Goal: Task Accomplishment & Management: Use online tool/utility

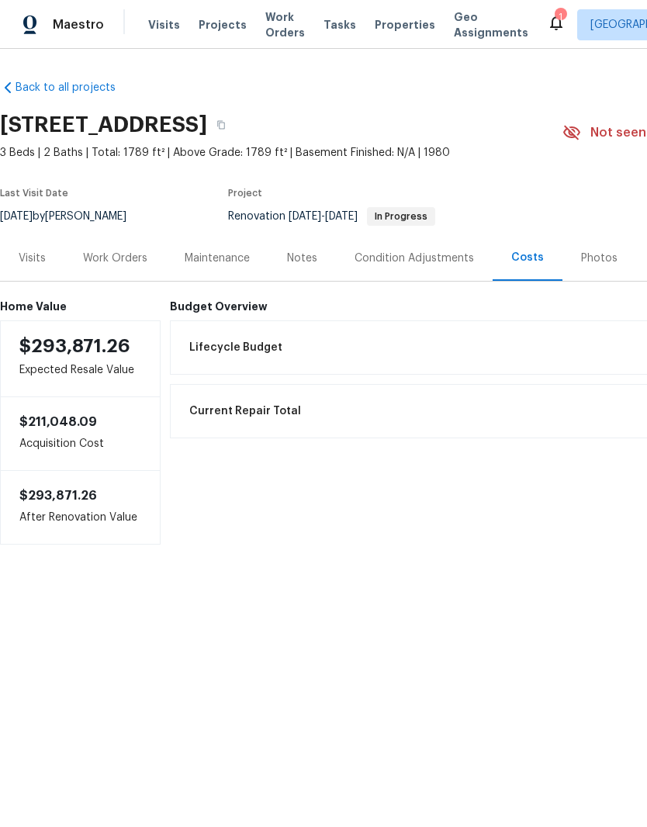
click at [399, 17] on span "Properties" at bounding box center [404, 25] width 60 height 16
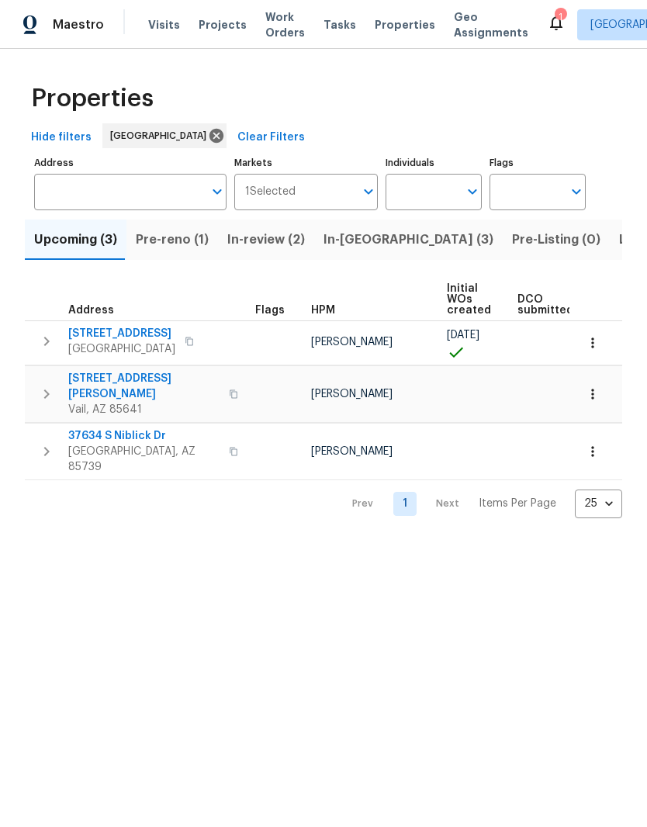
click at [361, 242] on span "In-[GEOGRAPHIC_DATA] (3)" at bounding box center [408, 240] width 170 height 22
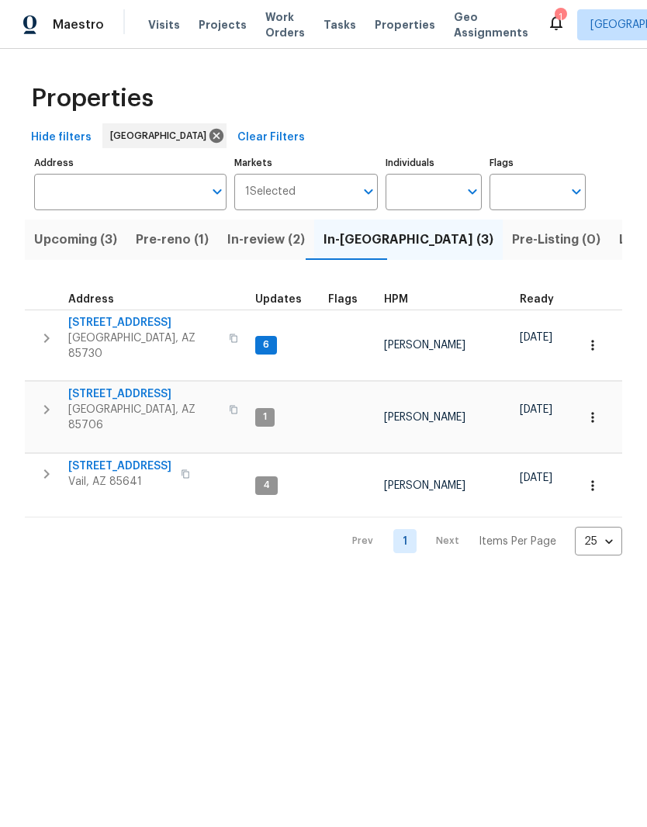
click at [42, 464] on icon "button" at bounding box center [46, 473] width 19 height 19
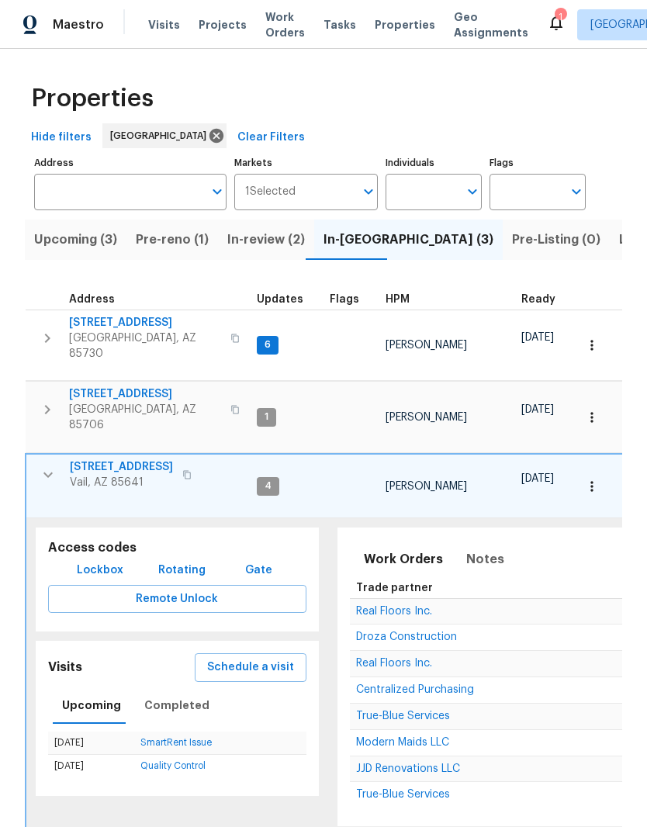
click at [264, 658] on span "Schedule a visit" at bounding box center [250, 667] width 87 height 19
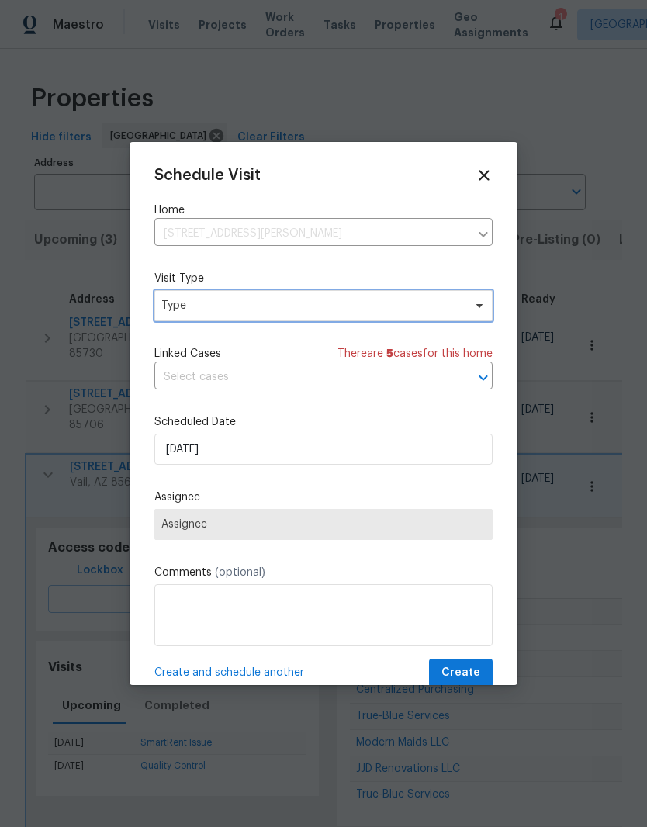
click at [385, 320] on span "Type" at bounding box center [323, 305] width 338 height 31
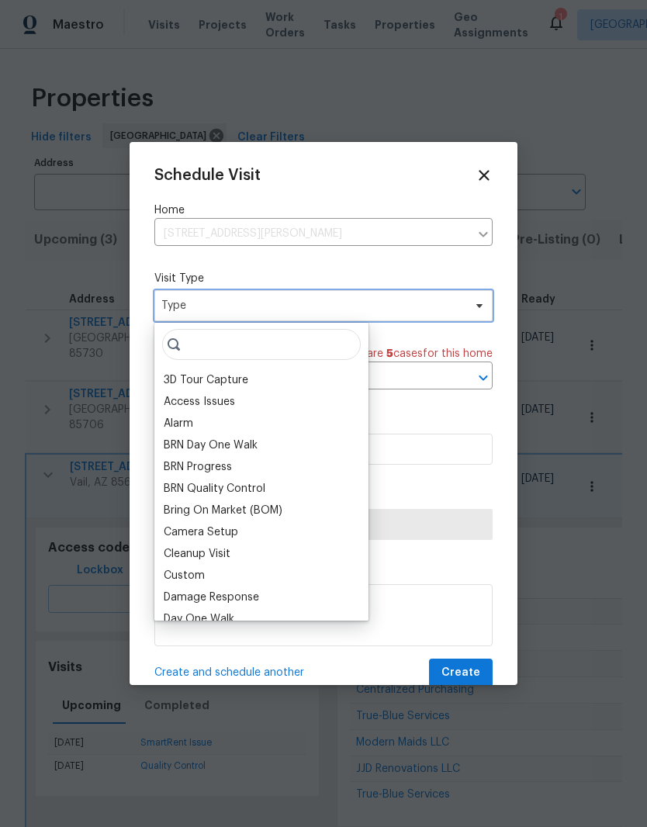
click at [389, 296] on span "Type" at bounding box center [323, 305] width 338 height 31
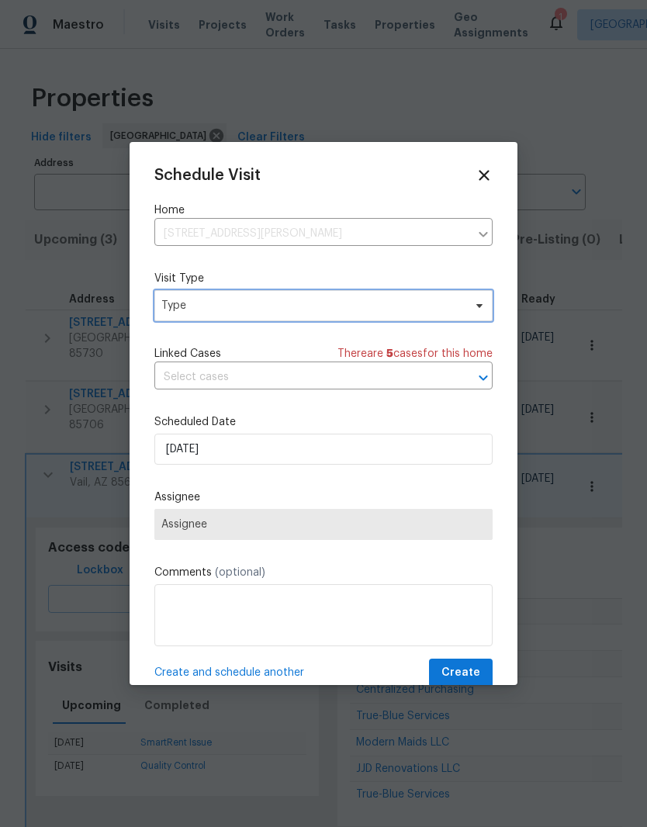
click at [395, 319] on span "Type" at bounding box center [323, 305] width 338 height 31
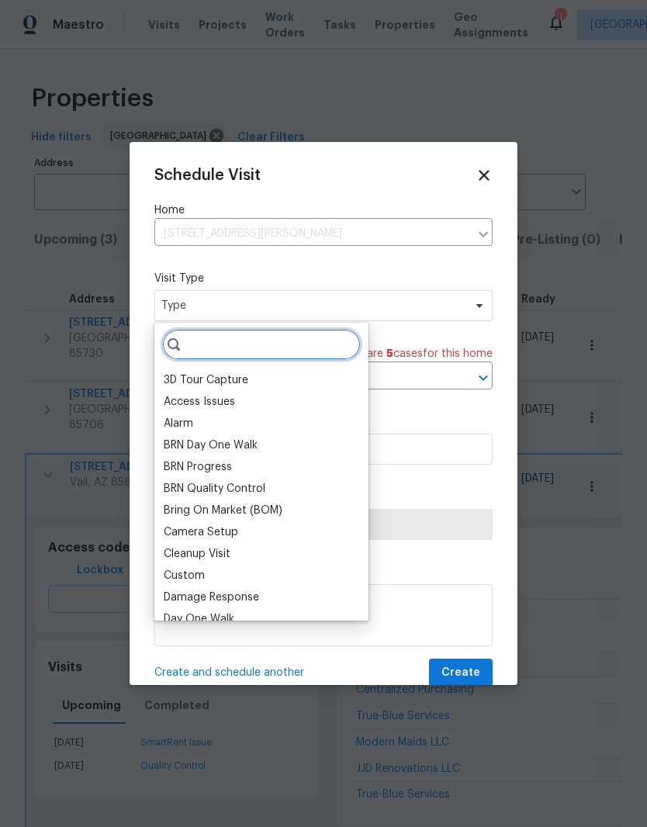
click at [295, 345] on input "search" at bounding box center [261, 344] width 198 height 31
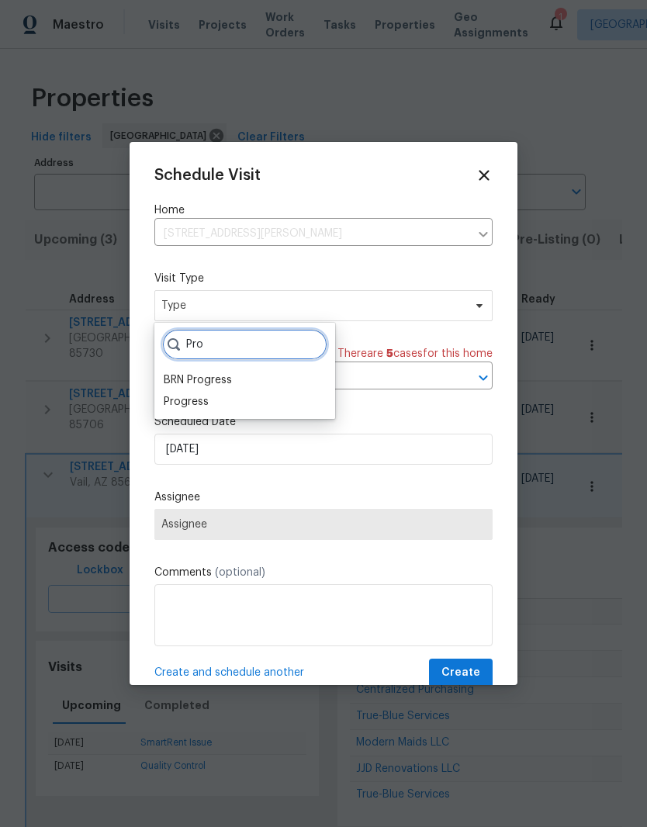
type input "Pro"
click at [257, 410] on div "Progress" at bounding box center [244, 402] width 171 height 22
click at [257, 409] on div "Progress" at bounding box center [244, 402] width 171 height 22
click at [216, 409] on div "Progress" at bounding box center [244, 402] width 171 height 22
click at [216, 413] on div "Pro BRN Progress Progress" at bounding box center [244, 371] width 181 height 96
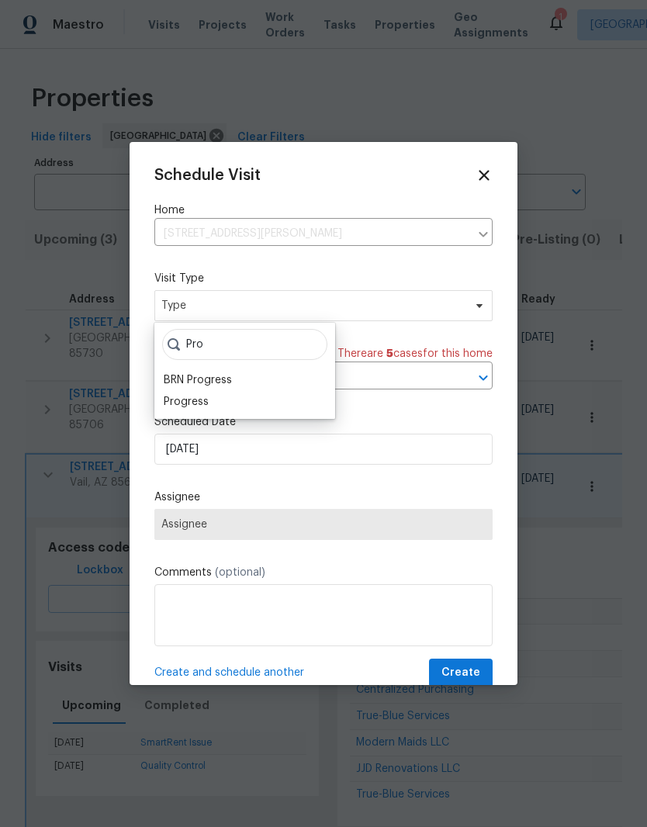
click at [202, 402] on div "Progress" at bounding box center [186, 402] width 45 height 16
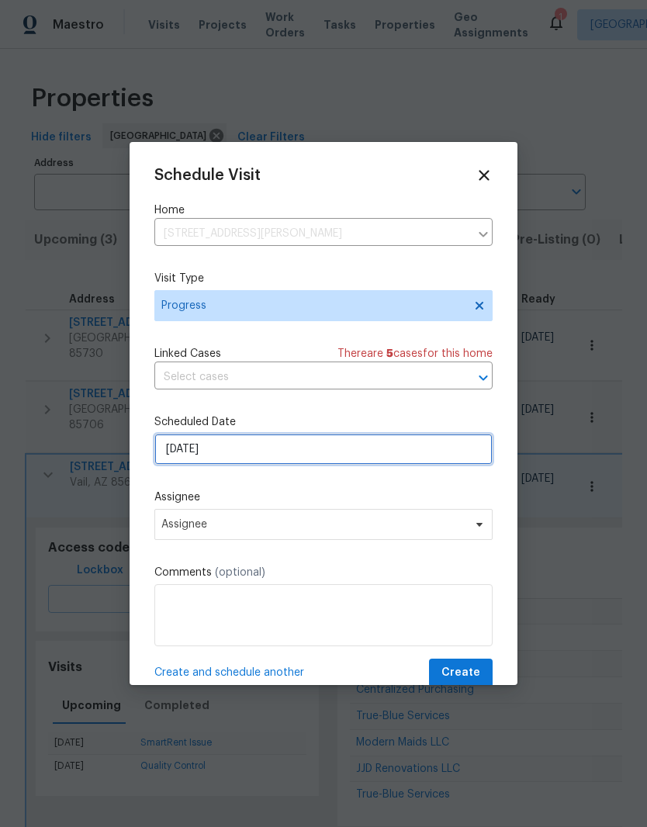
click at [333, 438] on input "10/7/2025" at bounding box center [323, 448] width 338 height 31
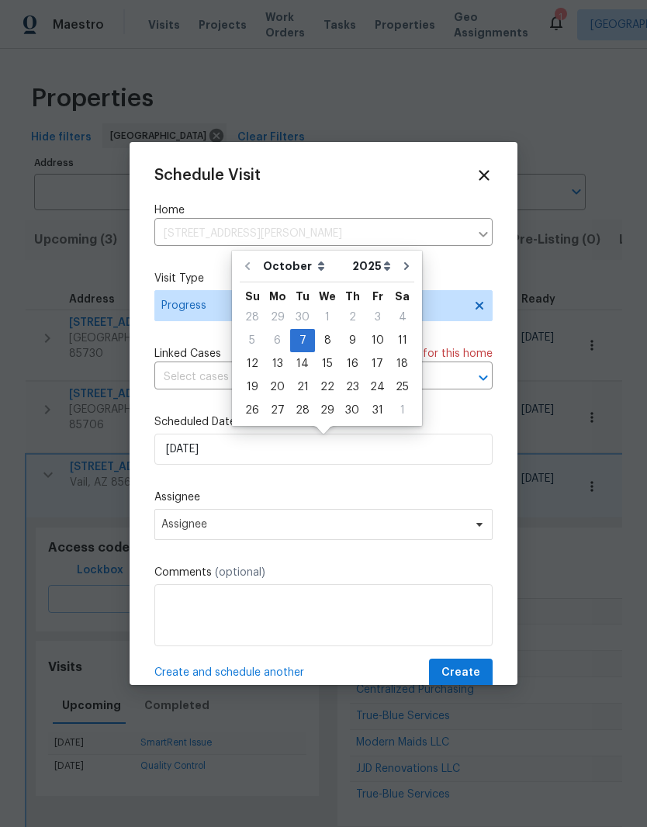
click at [350, 480] on div "Schedule Visit Home 10424 S Painted Mare Dr, Vail, AZ 85641 ​ Visit Type Progre…" at bounding box center [323, 427] width 338 height 520
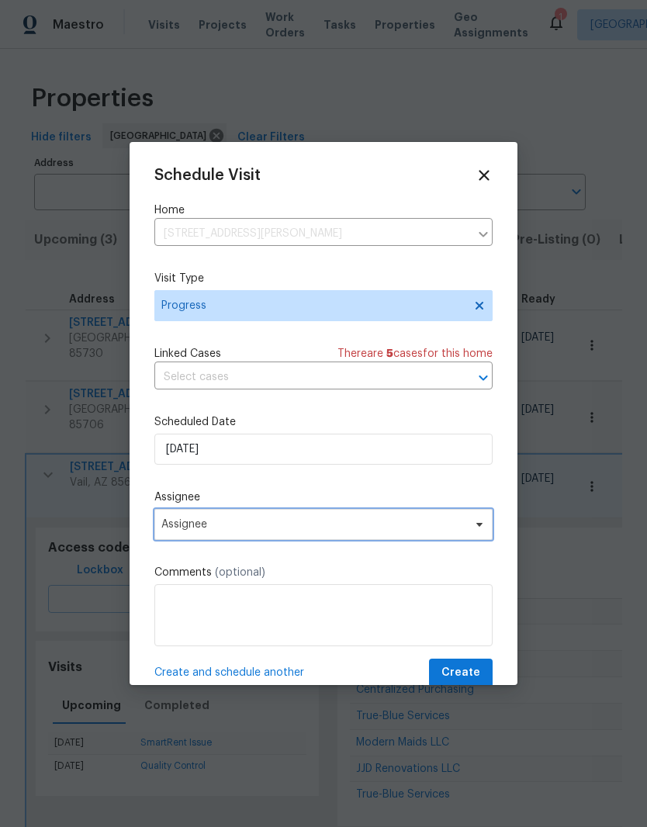
click at [376, 519] on span "Assignee" at bounding box center [323, 524] width 338 height 31
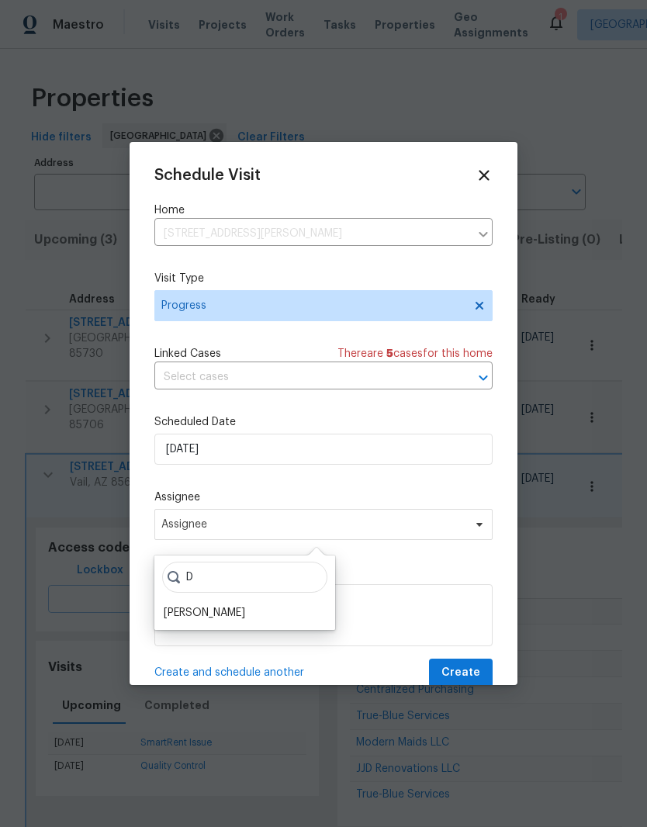
scroll to position [32, 0]
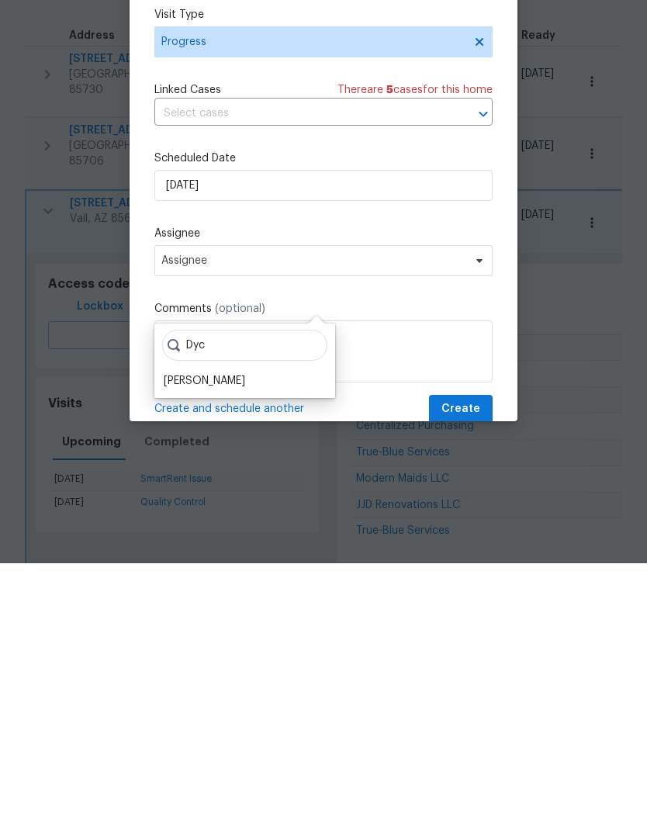
type input "Dyc"
click at [199, 637] on div "John Dyce" at bounding box center [204, 645] width 81 height 16
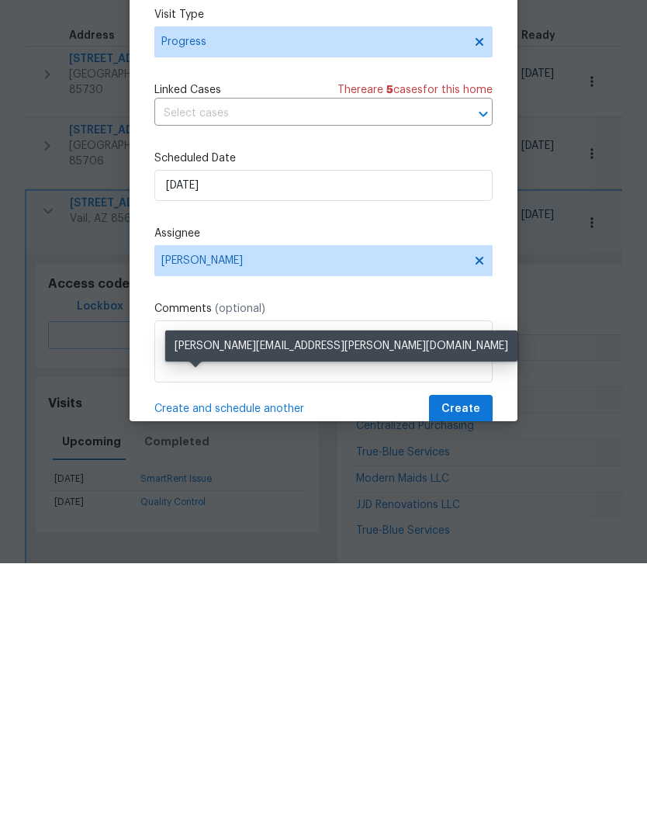
scroll to position [55, 0]
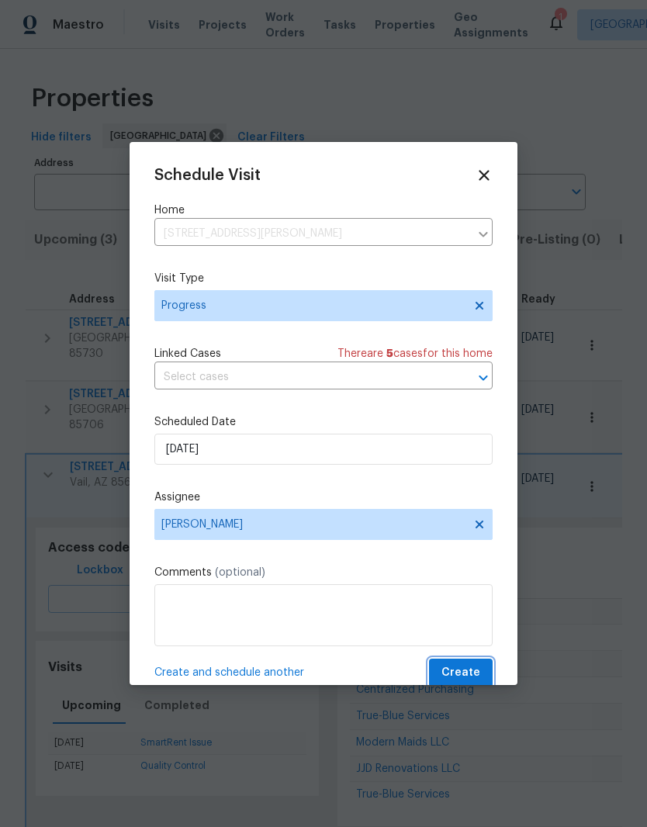
click at [474, 668] on span "Create" at bounding box center [460, 672] width 39 height 19
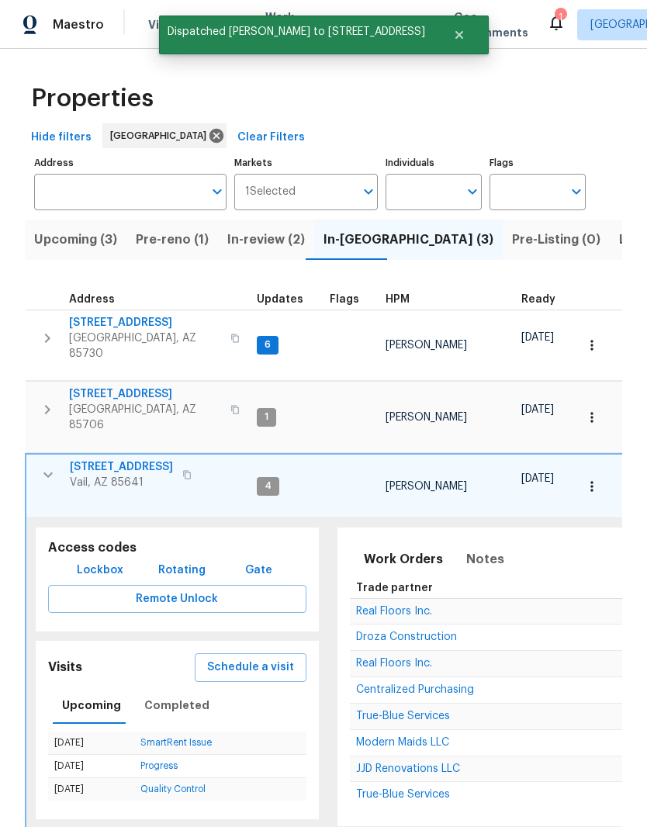
click at [55, 459] on button "button" at bounding box center [48, 474] width 31 height 31
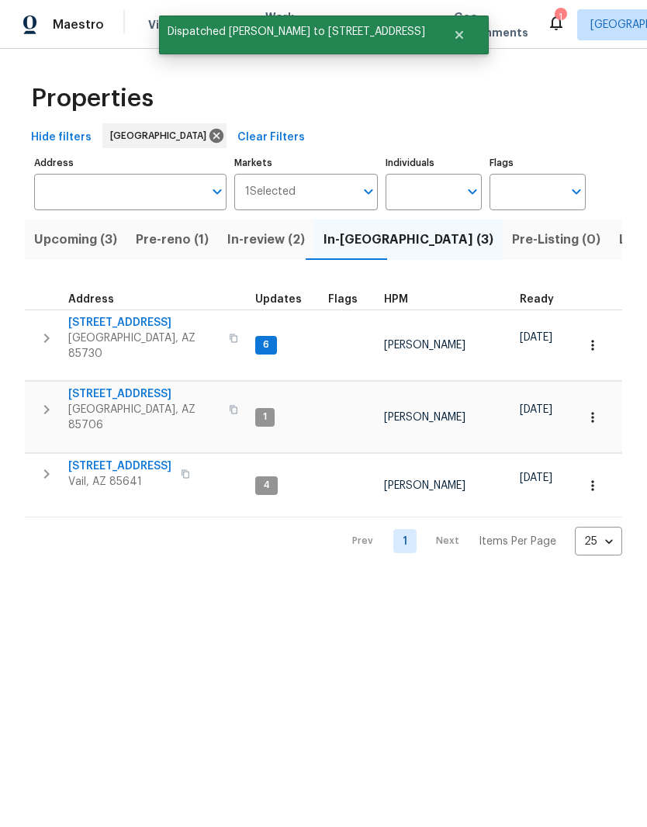
scroll to position [0, 0]
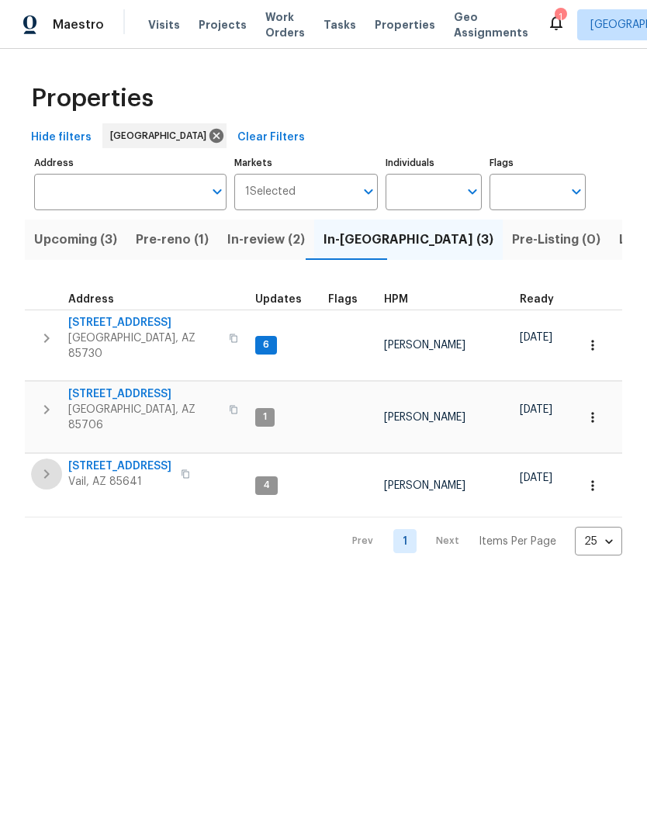
click at [49, 465] on icon "button" at bounding box center [46, 473] width 19 height 19
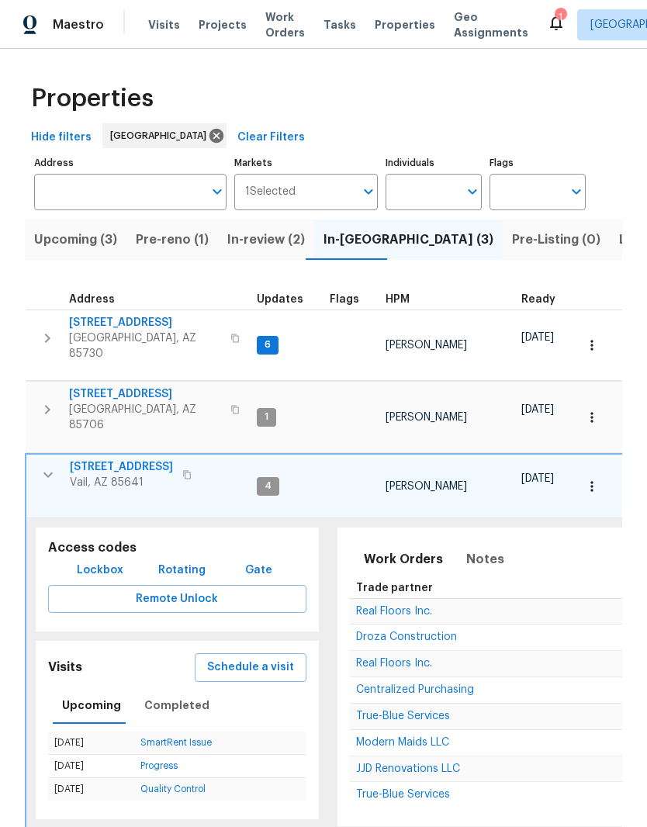
click at [109, 561] on span "Lockbox" at bounding box center [100, 570] width 47 height 19
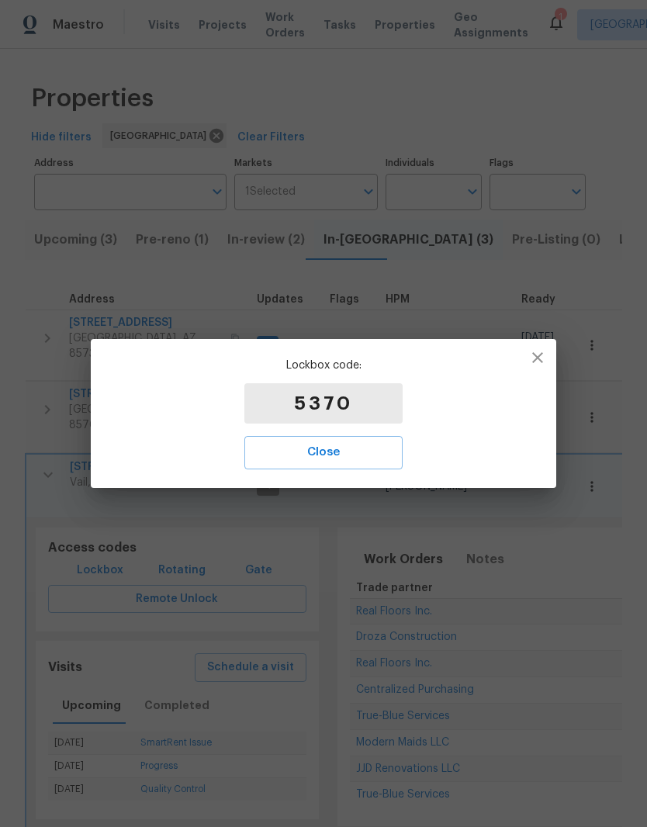
click at [336, 459] on span "Close" at bounding box center [323, 452] width 124 height 20
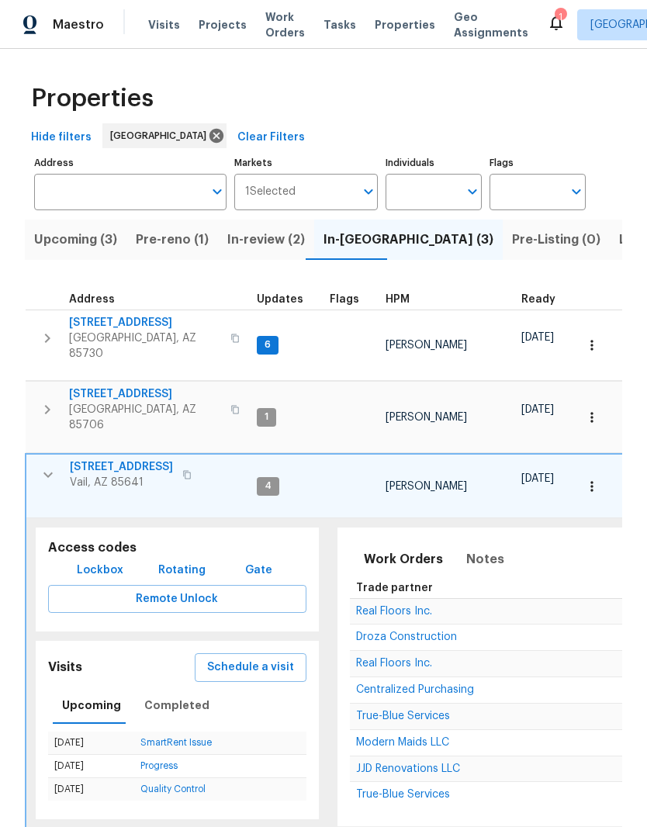
click at [40, 400] on icon "button" at bounding box center [47, 409] width 19 height 19
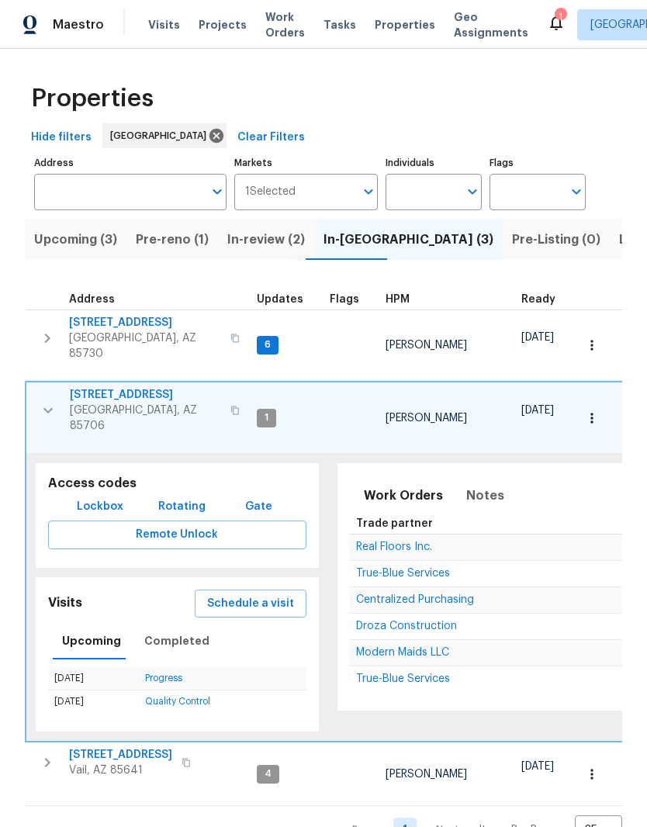
click at [105, 497] on span "Lockbox" at bounding box center [100, 506] width 47 height 19
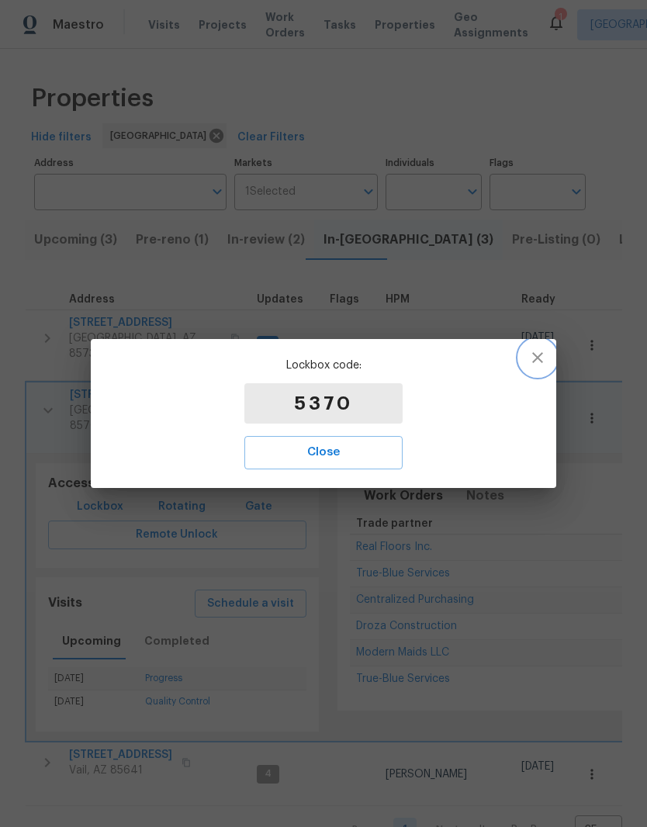
click at [538, 372] on button "button" at bounding box center [537, 357] width 37 height 37
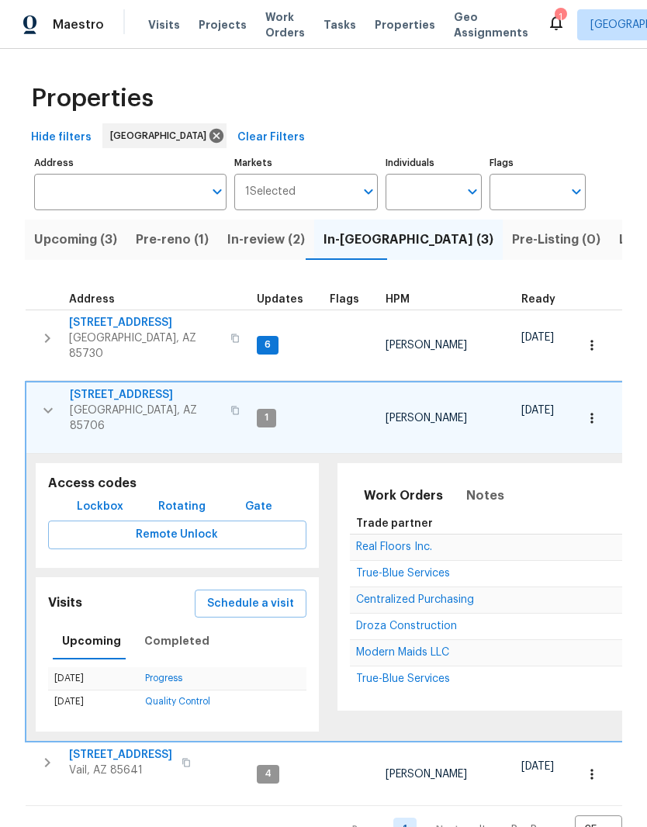
click at [167, 28] on span "Visits" at bounding box center [164, 25] width 32 height 16
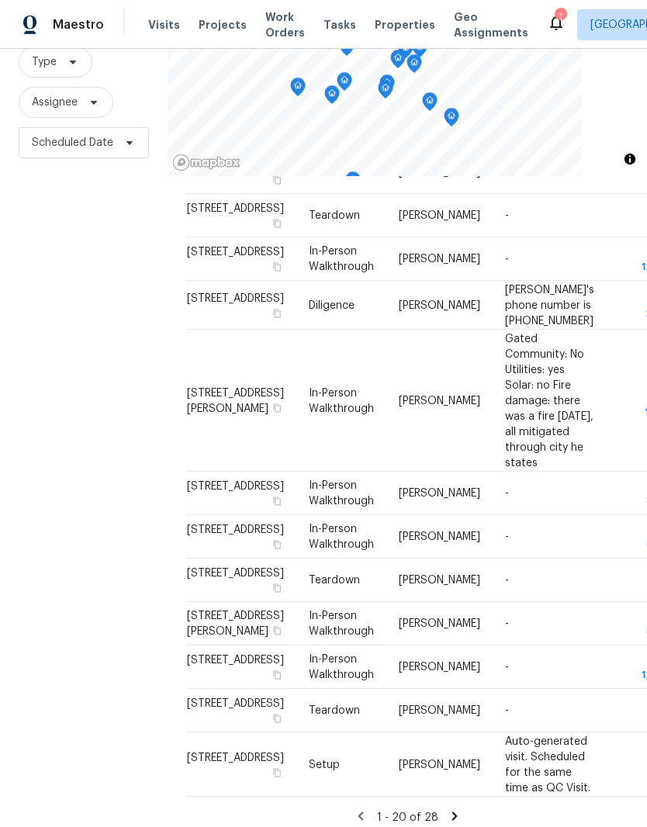
scroll to position [55, 0]
click at [457, 809] on icon at bounding box center [454, 816] width 14 height 14
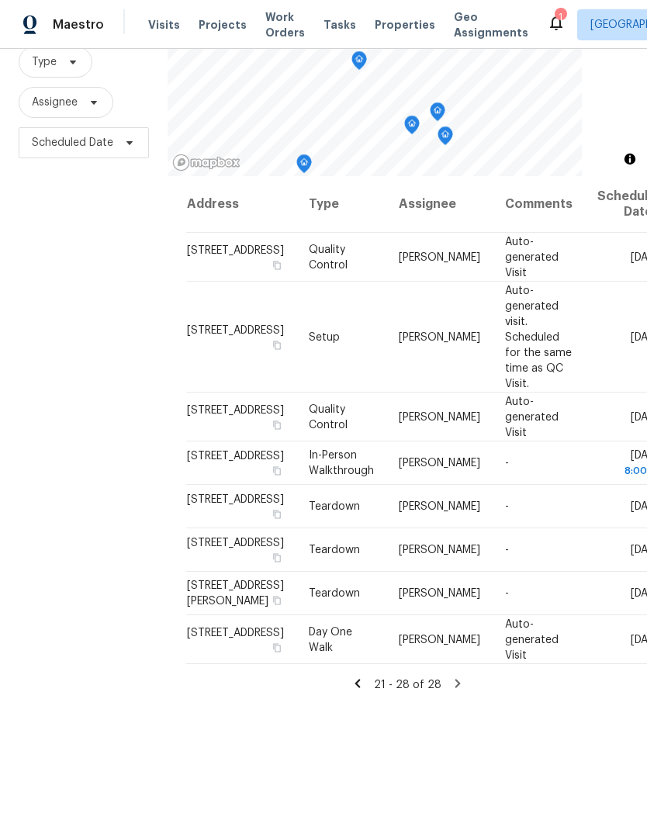
click at [360, 687] on icon at bounding box center [356, 682] width 5 height 9
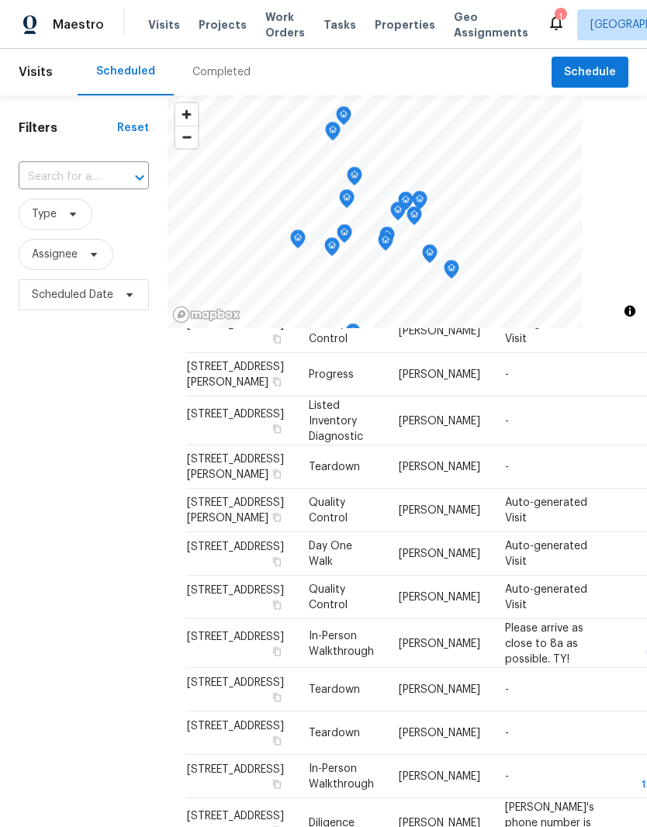
scroll to position [71, 0]
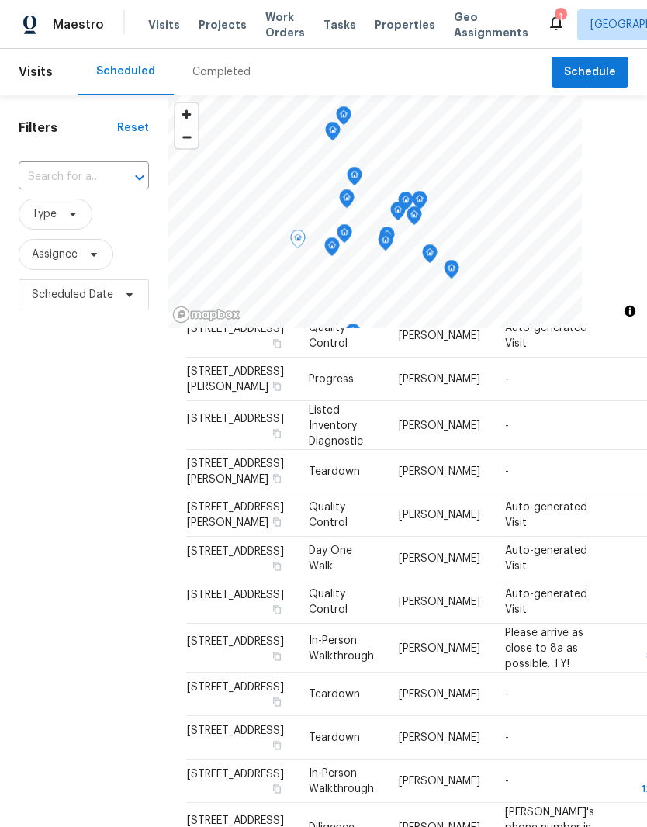
click at [0, 0] on span at bounding box center [0, 0] width 0 height 0
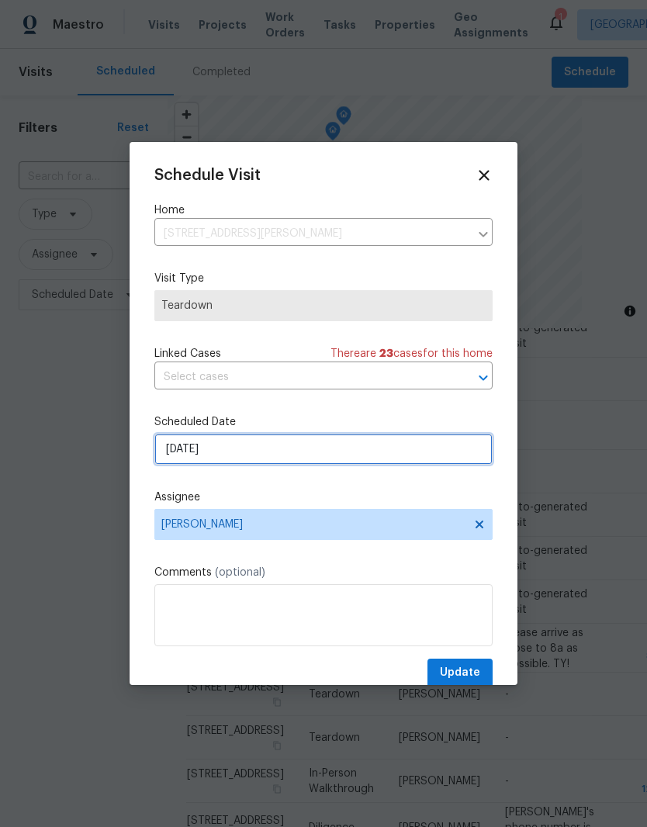
click at [361, 455] on input "10/7/2025" at bounding box center [323, 448] width 338 height 31
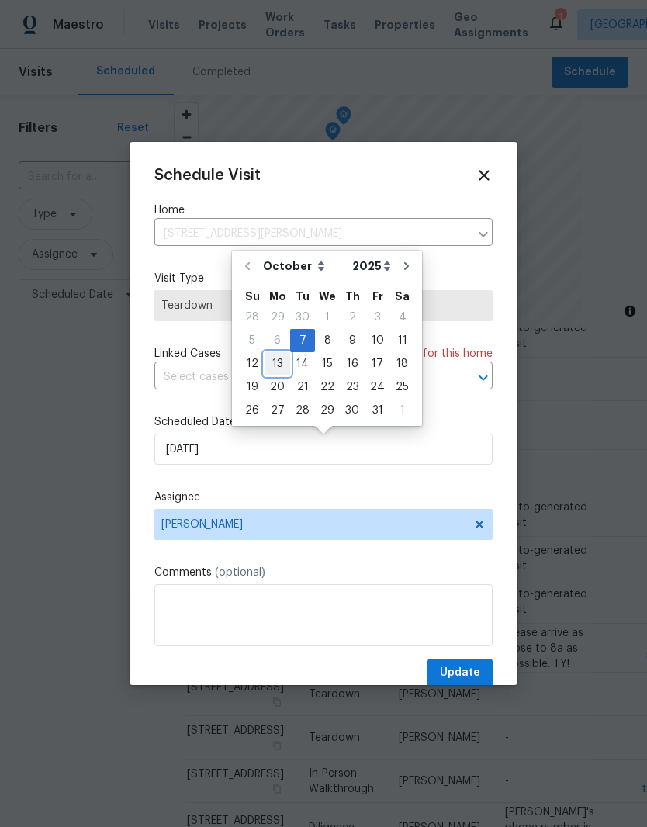
click at [280, 366] on div "13" at bounding box center [277, 364] width 26 height 22
type input "10/13/2025"
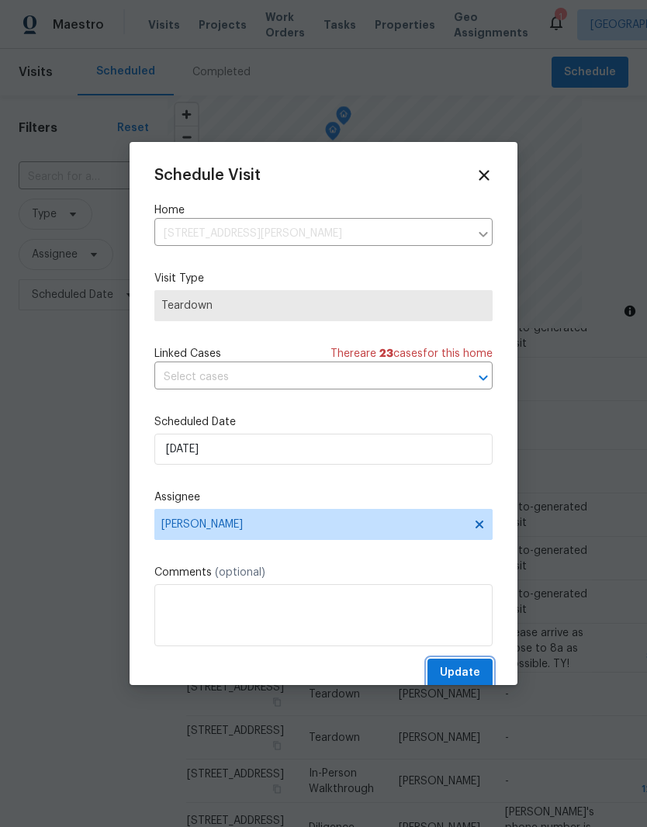
click at [470, 667] on span "Update" at bounding box center [460, 672] width 40 height 19
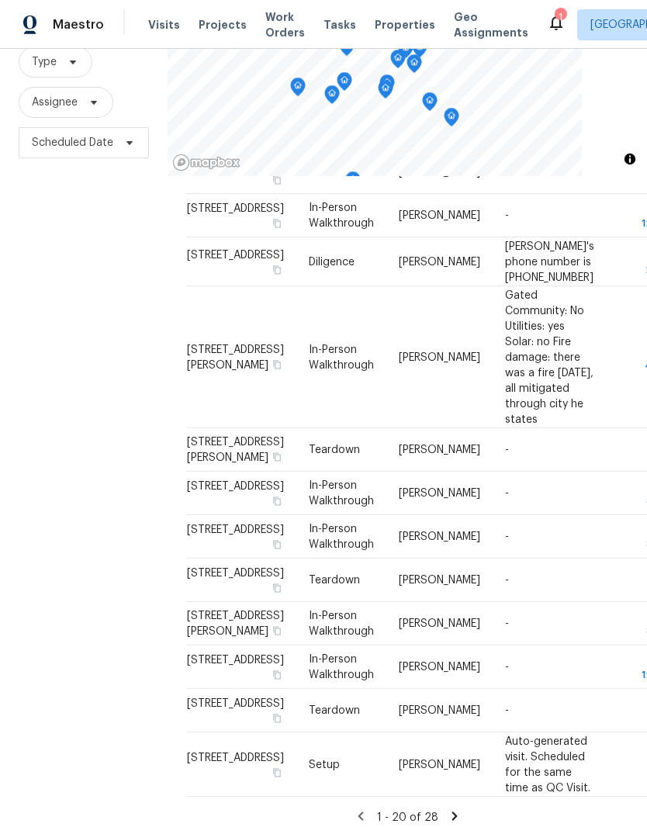
scroll to position [55, 0]
click at [0, 0] on icon at bounding box center [0, 0] width 0 height 0
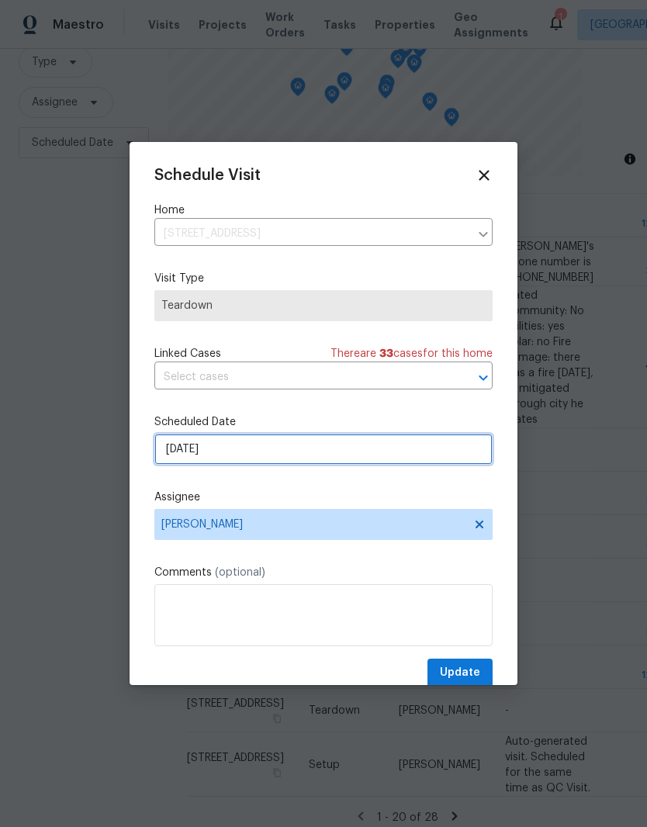
click at [395, 450] on input "10/19/2025" at bounding box center [323, 448] width 338 height 31
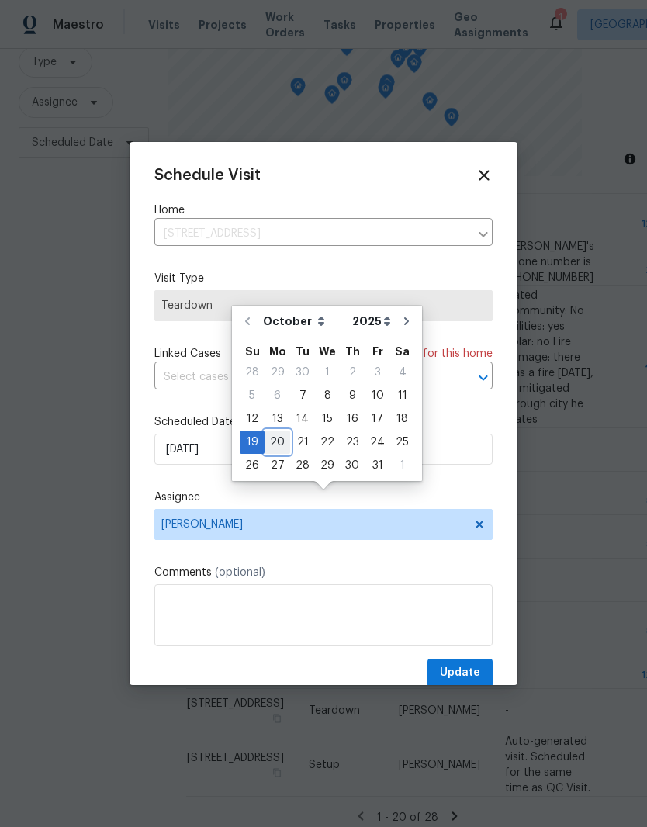
click at [270, 431] on div "20" at bounding box center [277, 442] width 26 height 22
type input "10/20/2025"
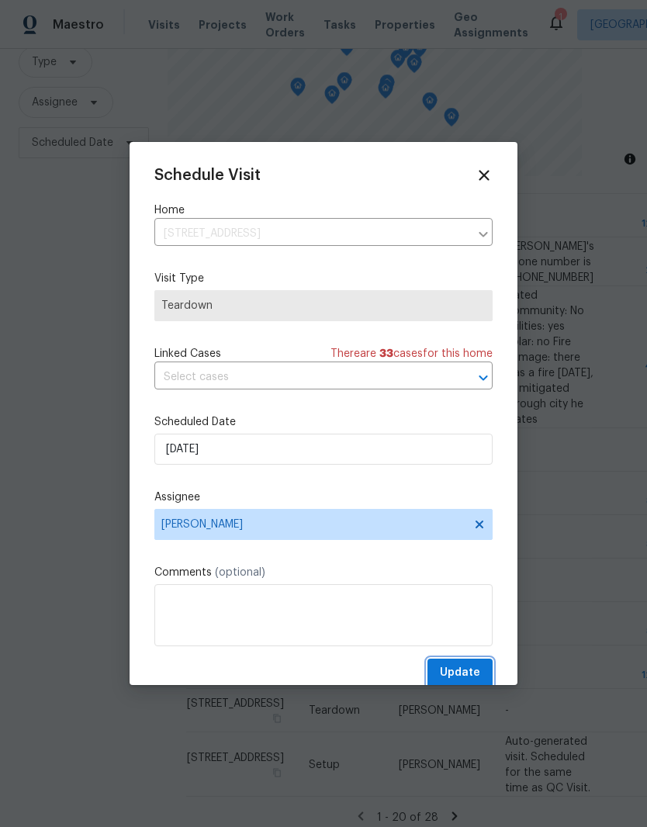
click at [475, 664] on button "Update" at bounding box center [459, 672] width 65 height 29
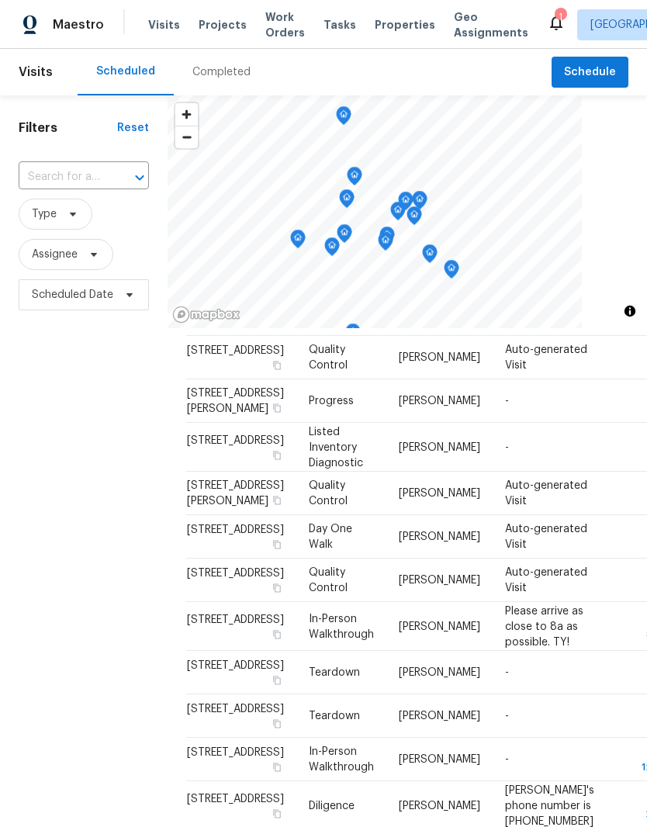
scroll to position [53, 0]
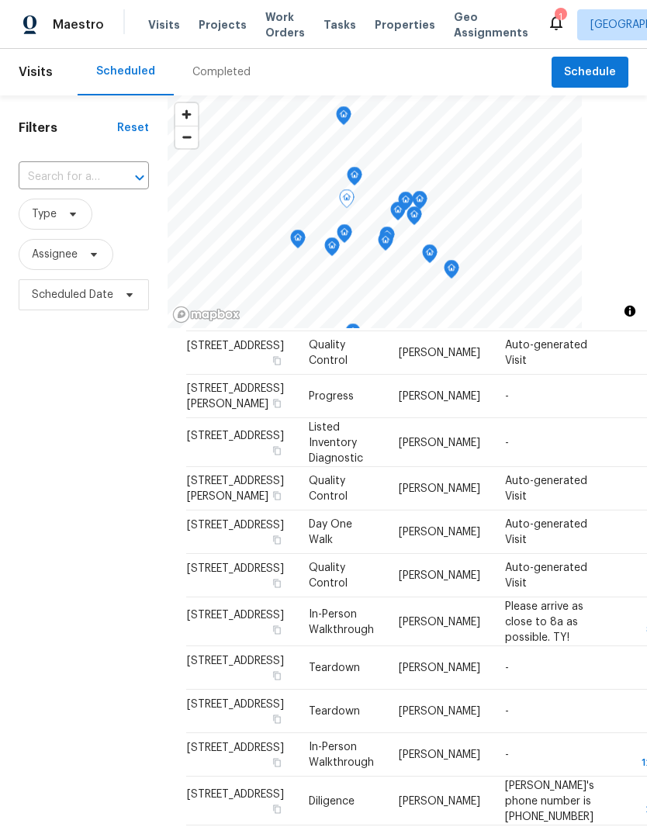
click at [518, 467] on td "-" at bounding box center [549, 442] width 114 height 49
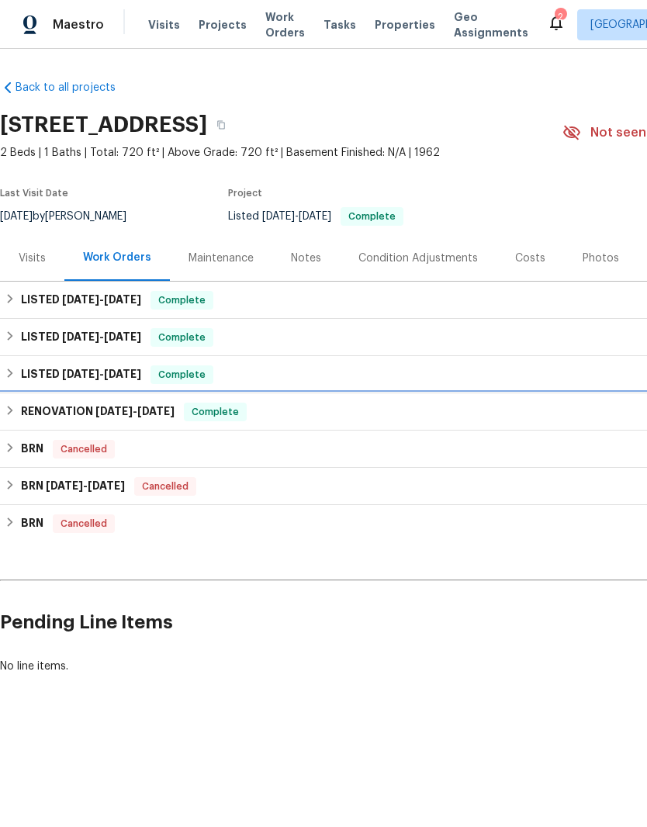
click at [18, 411] on div "RENOVATION [DATE] - [DATE] Complete" at bounding box center [438, 411] width 867 height 19
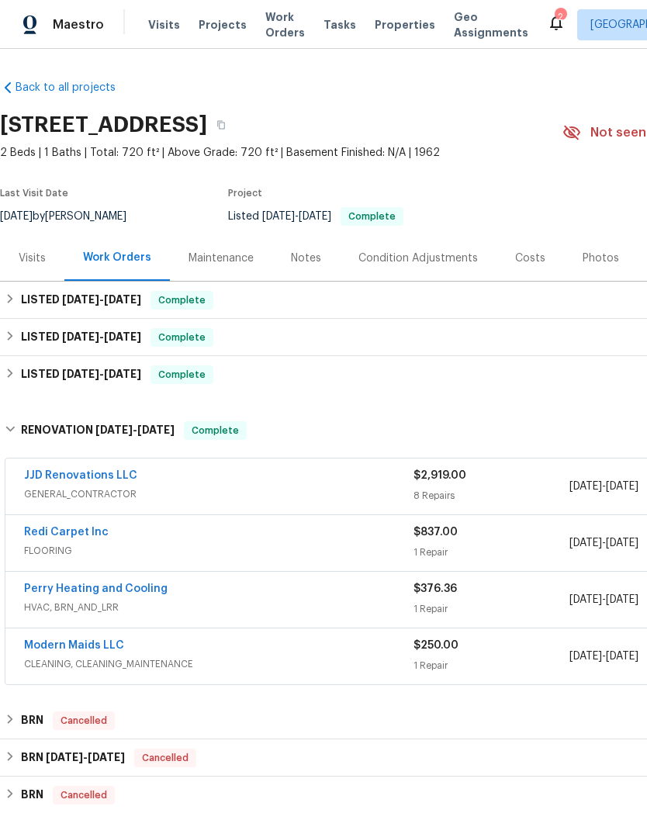
click at [505, 481] on div "$2,919.00" at bounding box center [491, 476] width 156 height 16
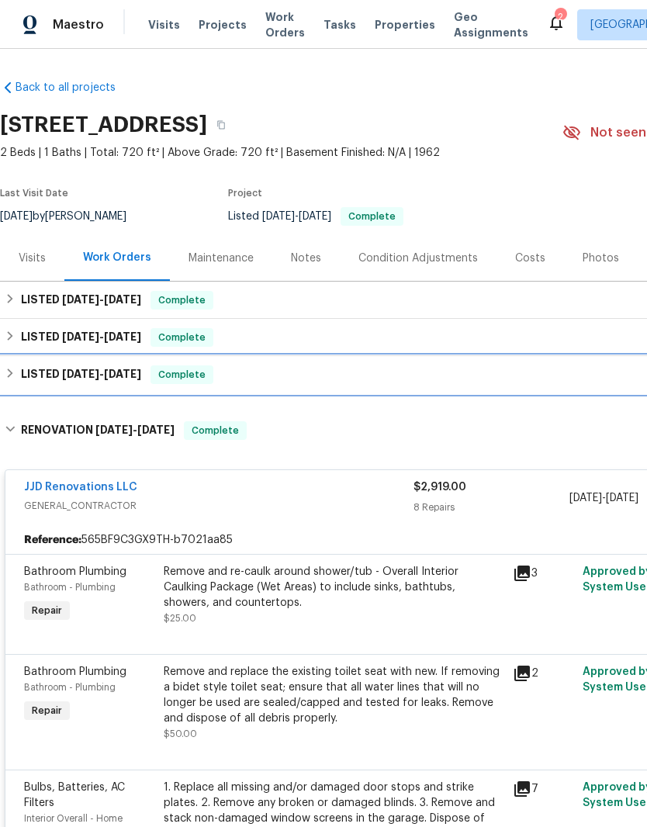
click at [18, 378] on div "LISTED [DATE] - [DATE] Complete" at bounding box center [438, 374] width 867 height 19
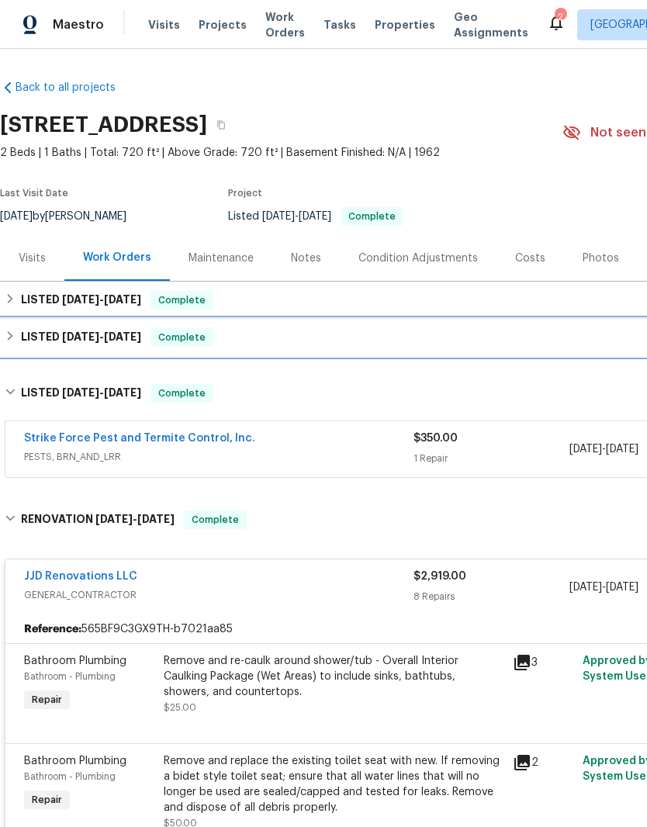
click at [8, 344] on div "LISTED [DATE] - [DATE] Complete" at bounding box center [438, 337] width 867 height 19
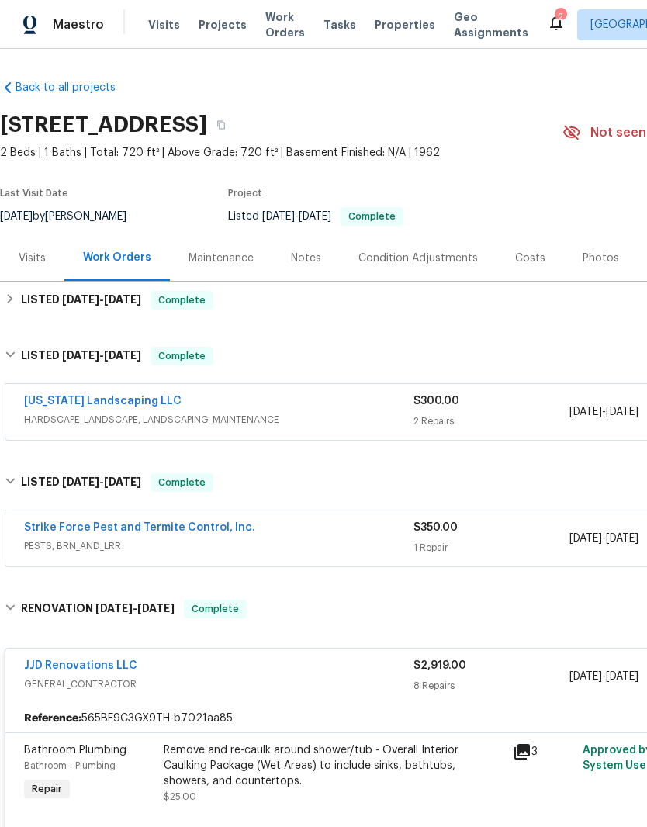
click at [516, 410] on div "$300.00 2 Repairs" at bounding box center [491, 411] width 156 height 37
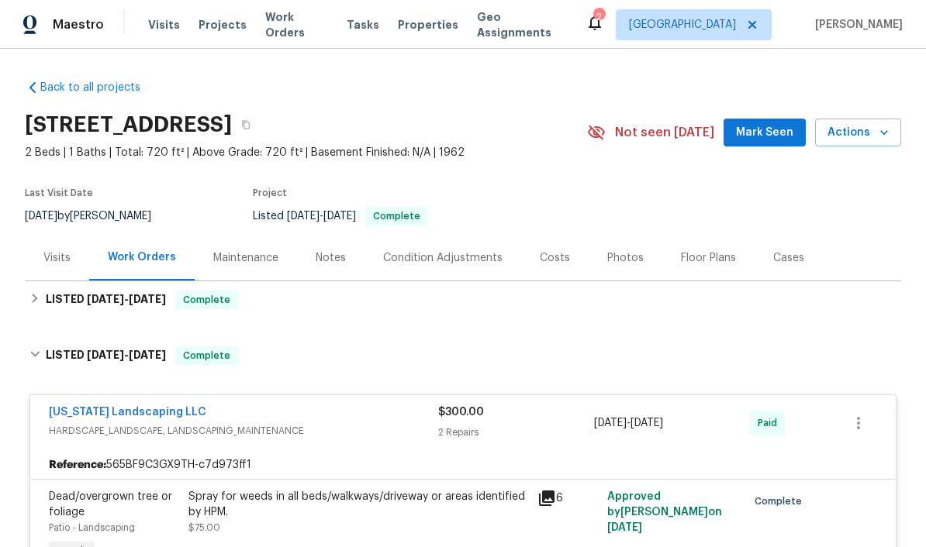
click at [646, 40] on div "Maestro Visits Projects Work Orders Tasks Properties Geo Assignments 2 Tucson […" at bounding box center [463, 24] width 926 height 49
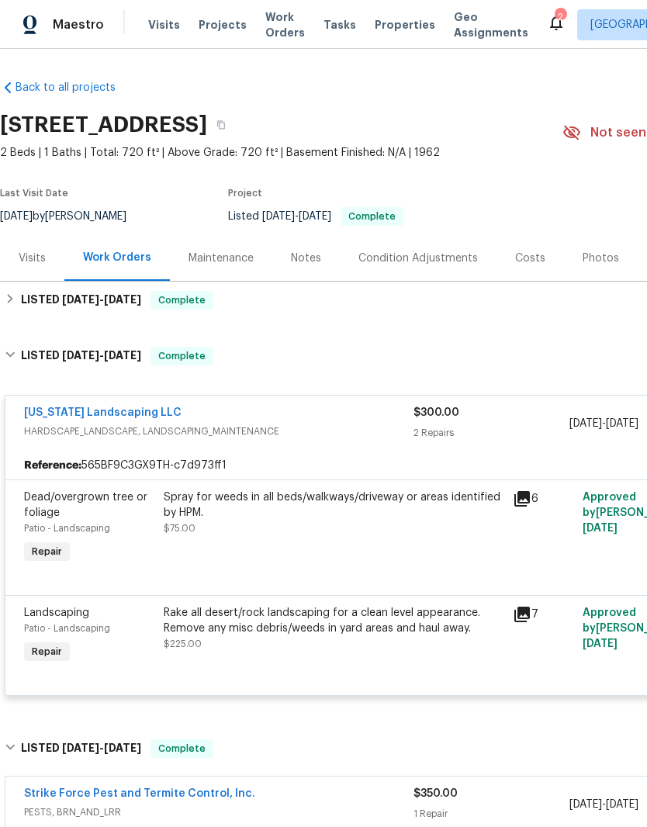
click at [526, 505] on icon at bounding box center [522, 499] width 16 height 16
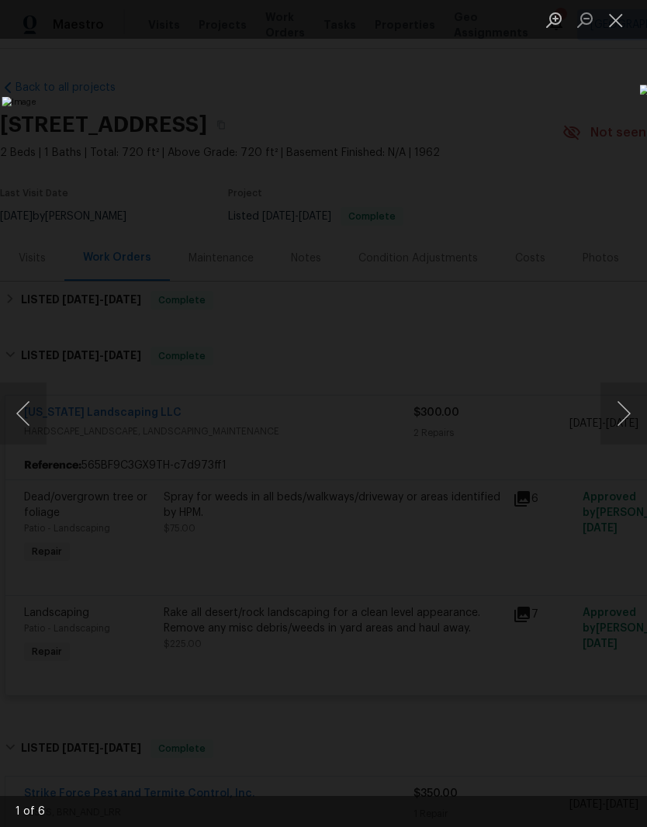
click at [620, 24] on button "Close lightbox" at bounding box center [615, 19] width 31 height 27
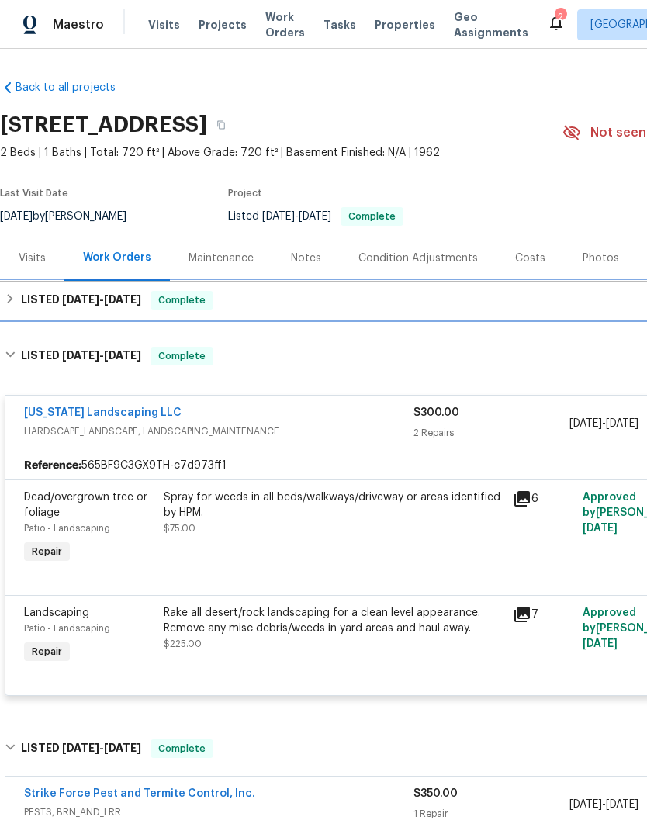
click at [11, 311] on div "LISTED [DATE] - [DATE] Complete" at bounding box center [438, 299] width 876 height 37
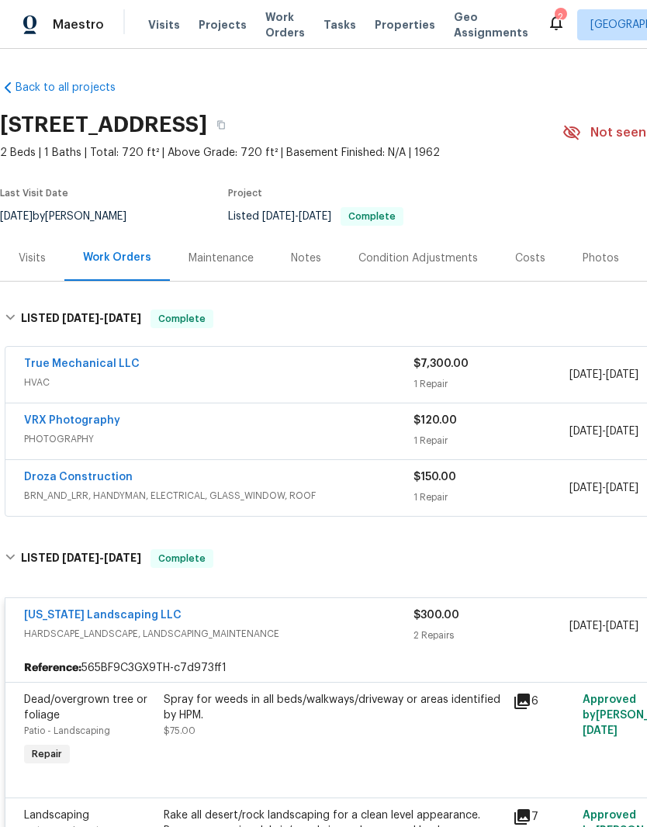
click at [506, 481] on div "$150.00" at bounding box center [491, 477] width 156 height 16
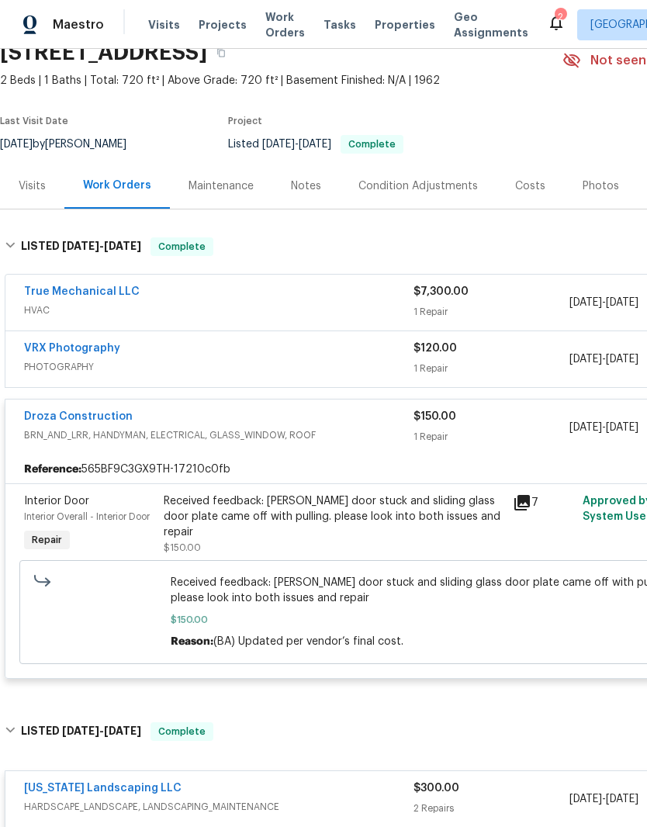
scroll to position [72, 0]
click at [522, 199] on div "Costs" at bounding box center [529, 186] width 67 height 46
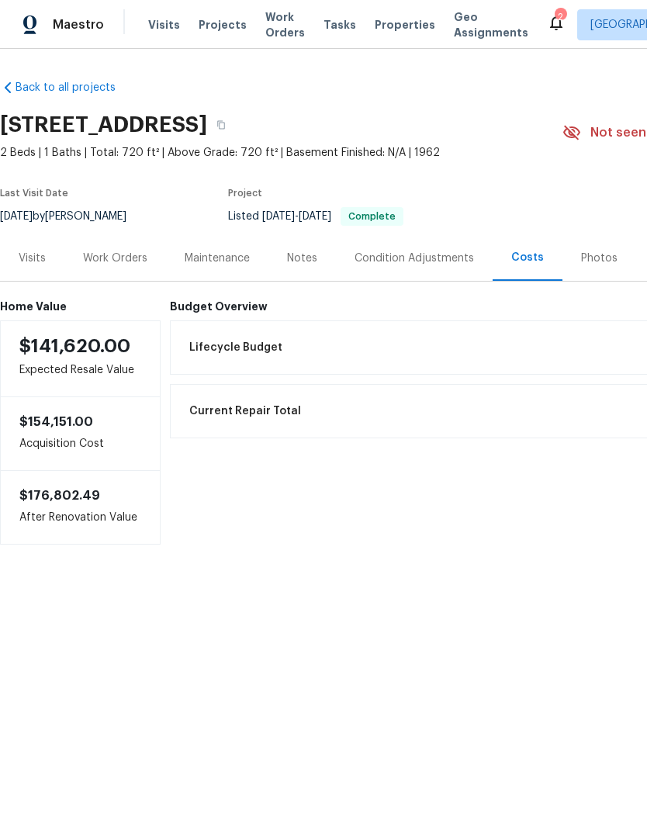
click at [381, 18] on span "Properties" at bounding box center [404, 25] width 60 height 16
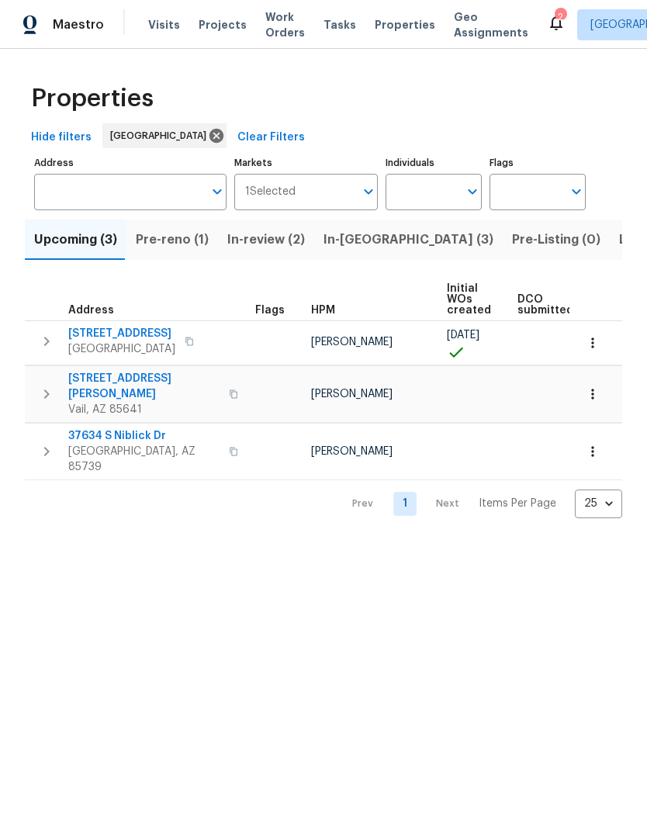
click at [167, 242] on span "Pre-reno (1)" at bounding box center [172, 240] width 73 height 22
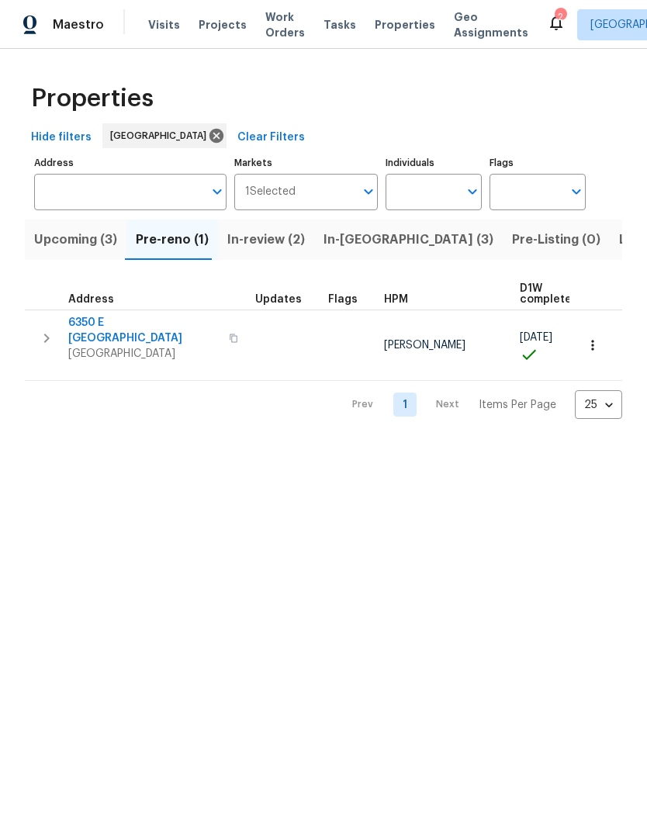
click at [70, 249] on span "Upcoming (3)" at bounding box center [75, 240] width 83 height 22
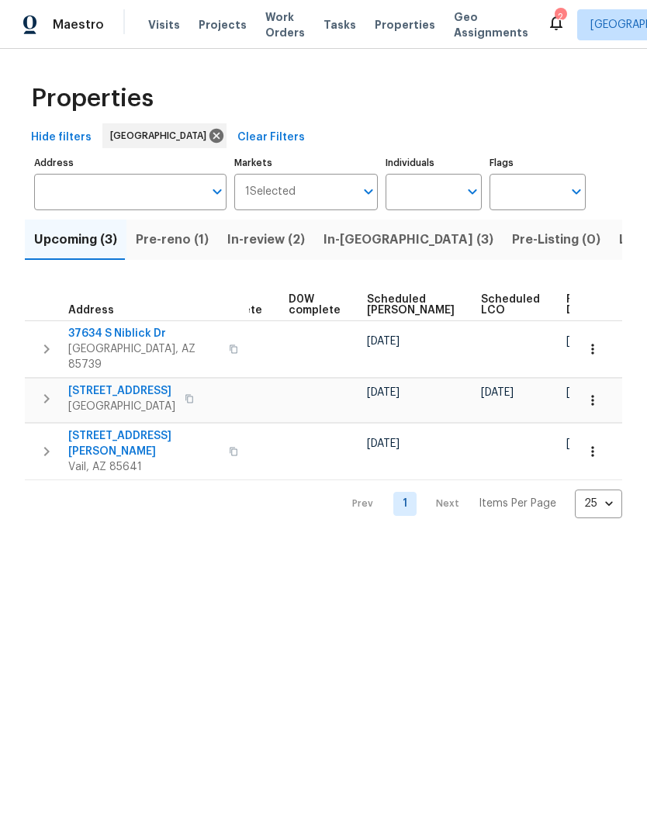
scroll to position [0, 388]
click at [597, 392] on icon "button" at bounding box center [593, 400] width 16 height 16
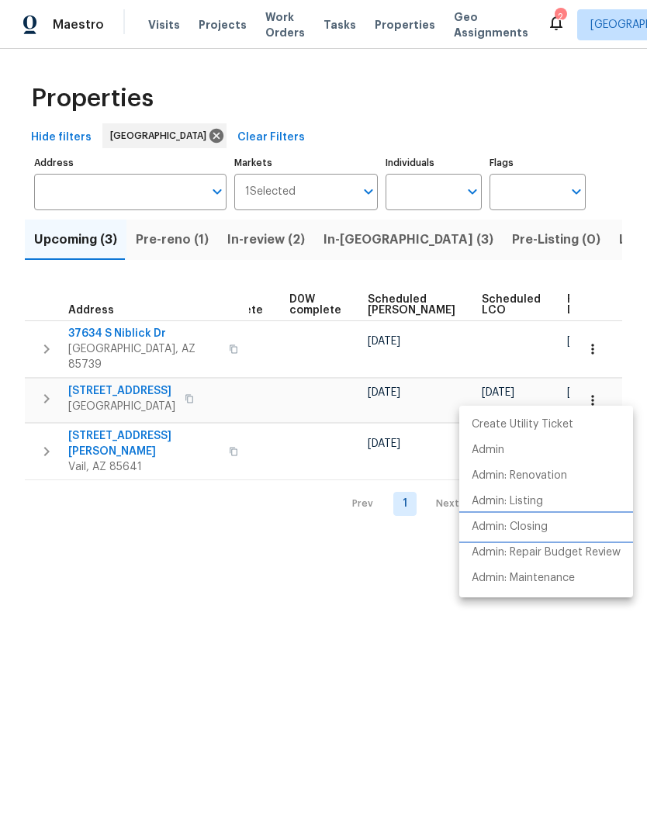
click at [493, 534] on p "Admin: Closing" at bounding box center [509, 527] width 76 height 16
